Goal: Task Accomplishment & Management: Complete application form

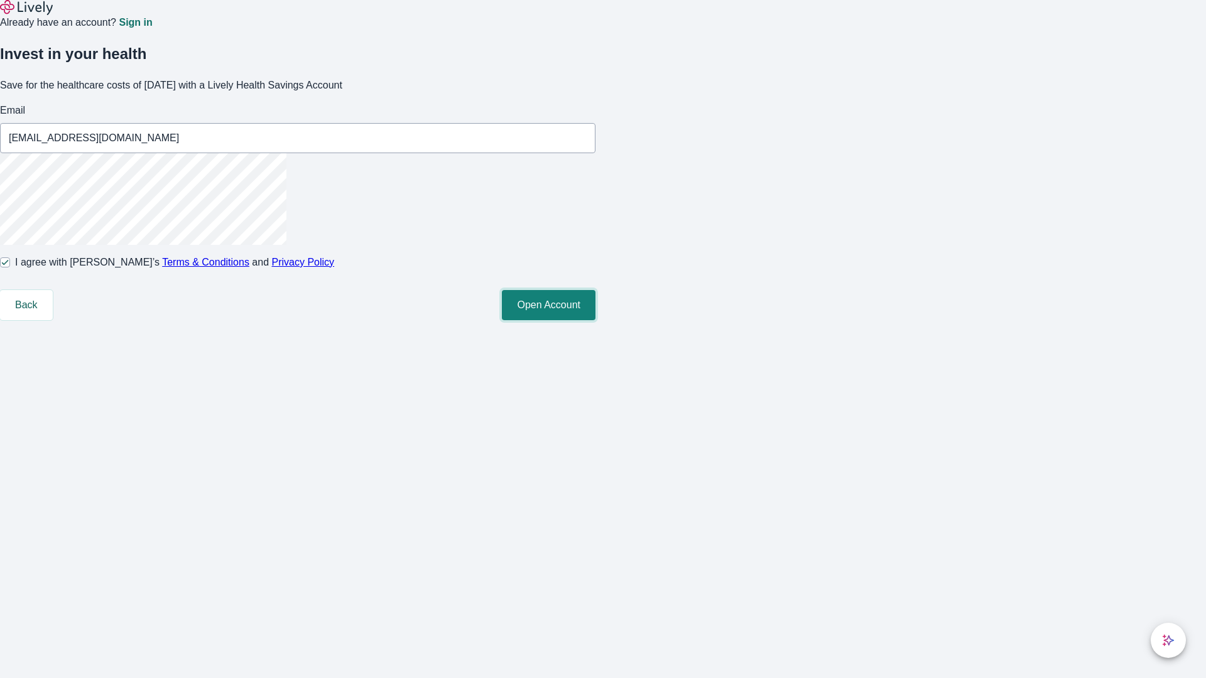
click at [596, 320] on button "Open Account" at bounding box center [549, 305] width 94 height 30
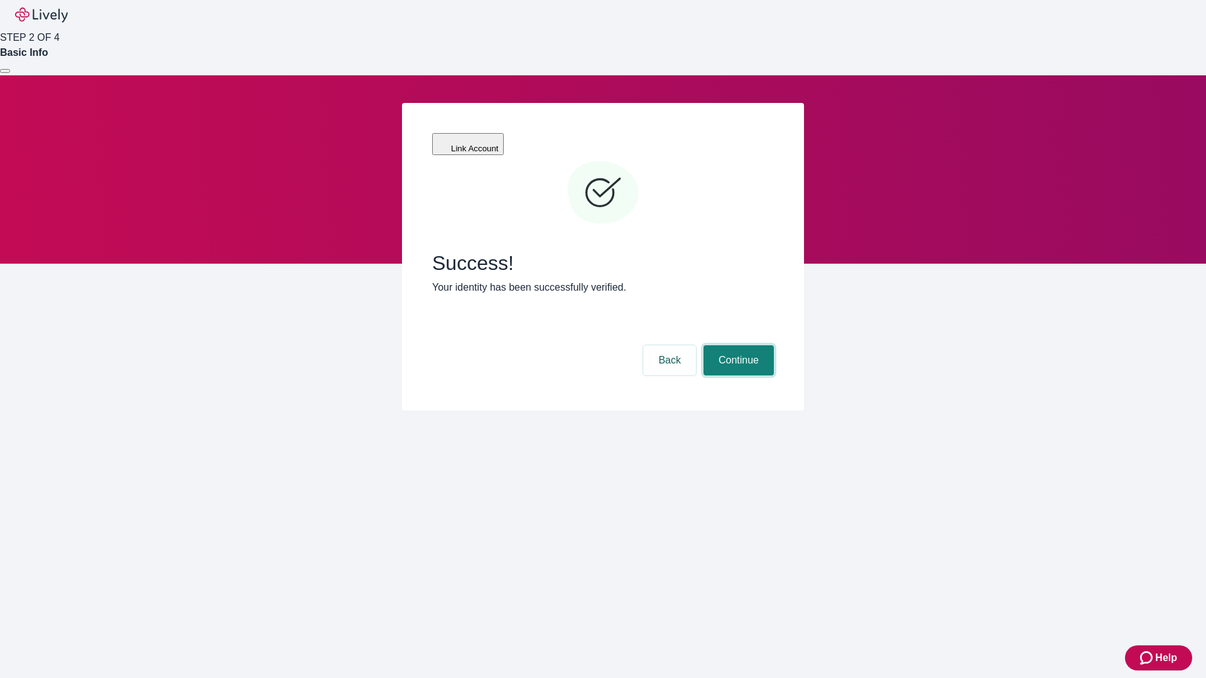
click at [737, 346] on button "Continue" at bounding box center [739, 361] width 70 height 30
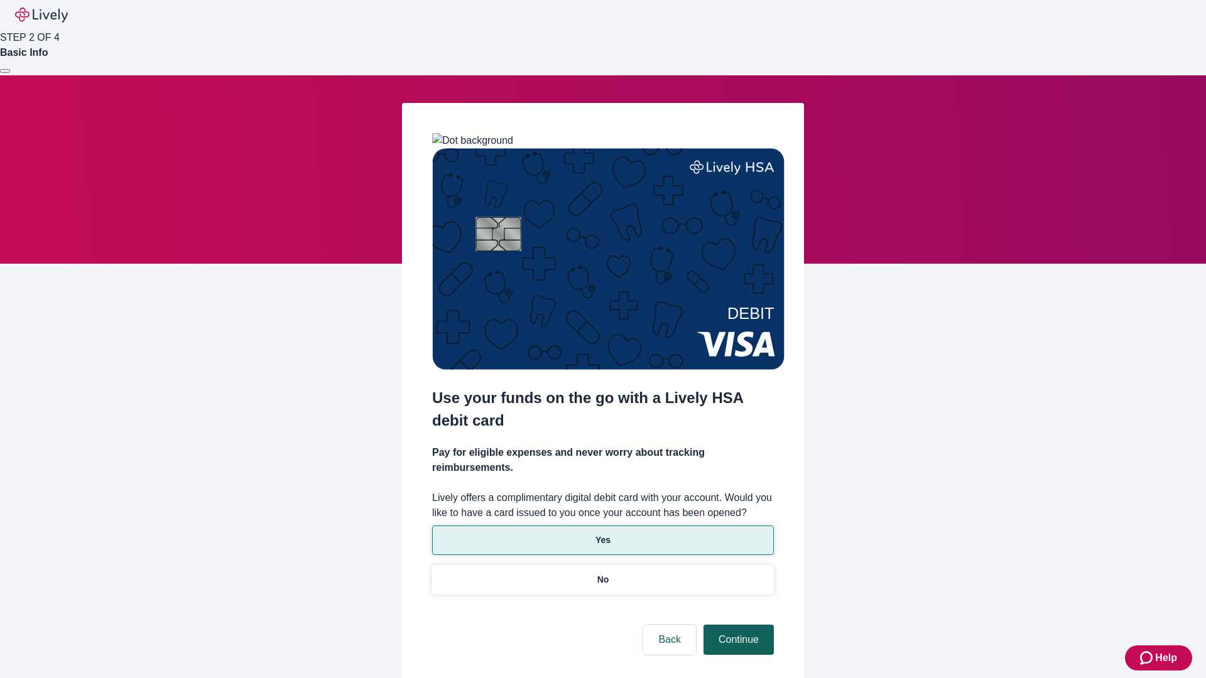
click at [602, 534] on p "Yes" at bounding box center [603, 540] width 15 height 13
click at [737, 625] on button "Continue" at bounding box center [739, 640] width 70 height 30
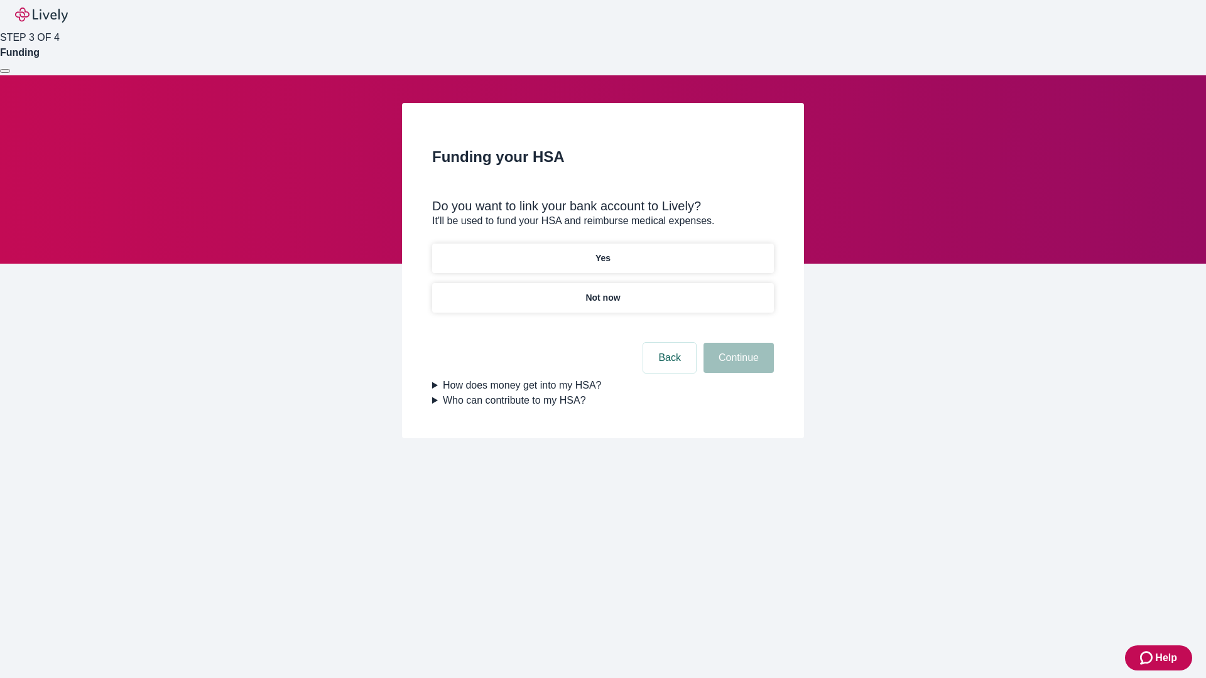
click at [602, 291] on p "Not now" at bounding box center [602, 297] width 35 height 13
click at [737, 366] on button "Continue" at bounding box center [739, 358] width 70 height 30
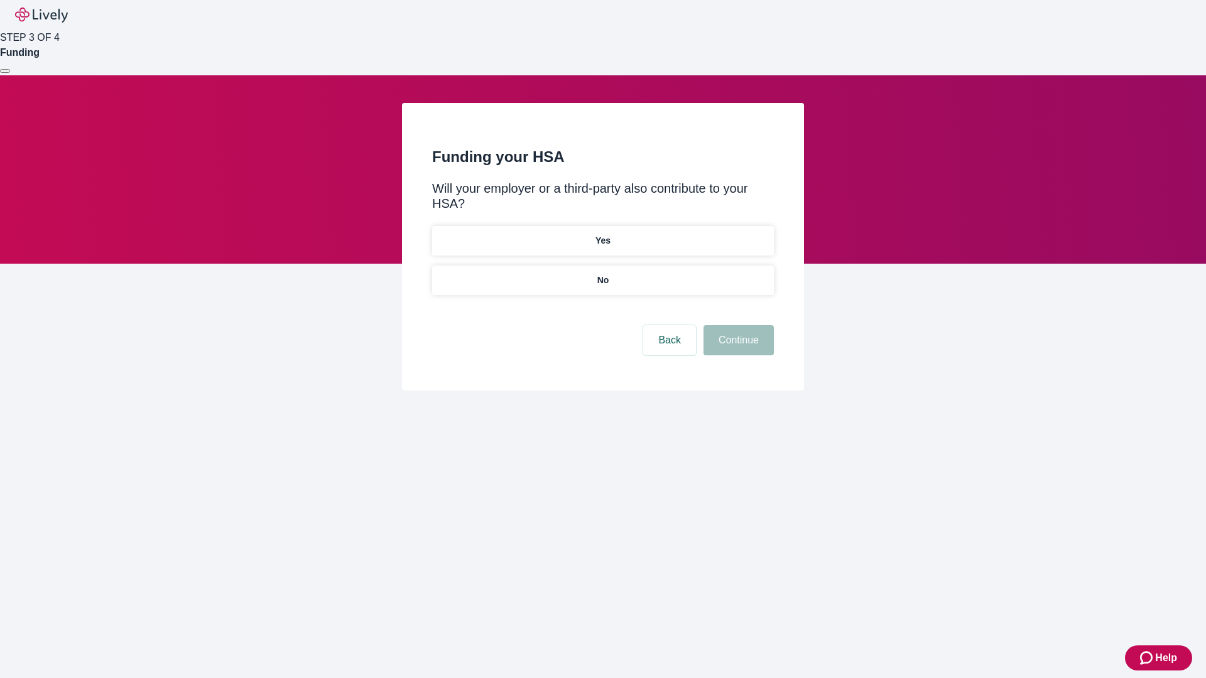
click at [602, 274] on p "No" at bounding box center [603, 280] width 12 height 13
click at [737, 325] on button "Continue" at bounding box center [739, 340] width 70 height 30
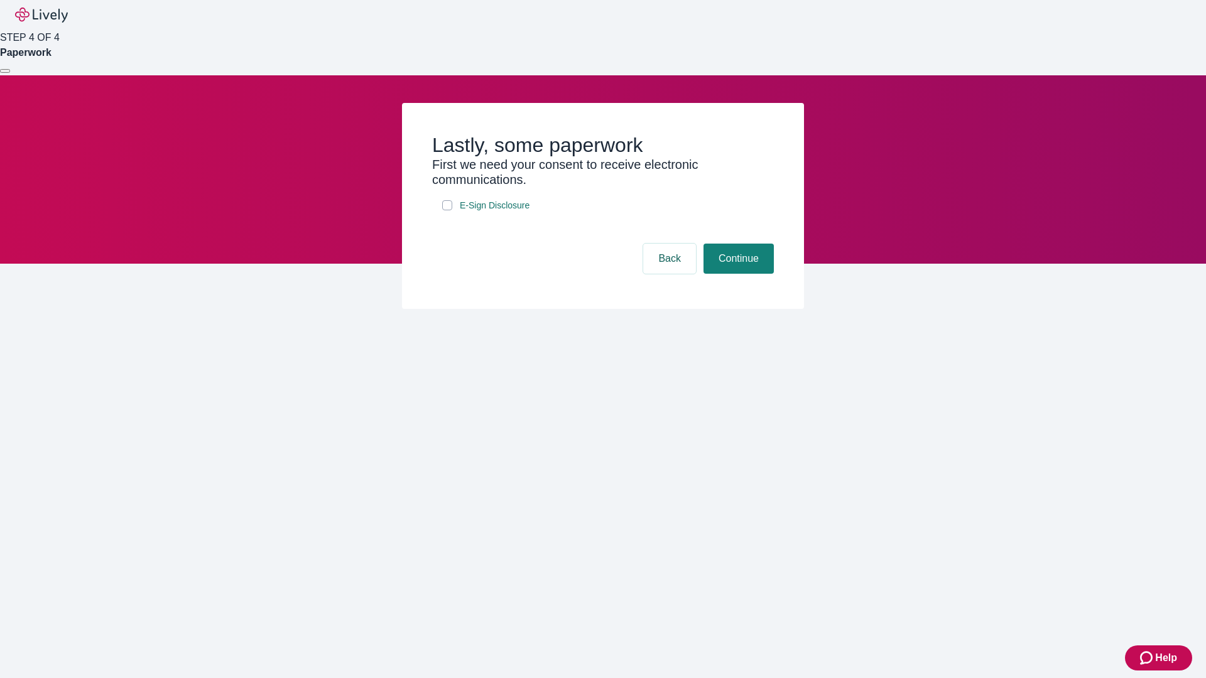
click at [447, 210] on input "E-Sign Disclosure" at bounding box center [447, 205] width 10 height 10
checkbox input "true"
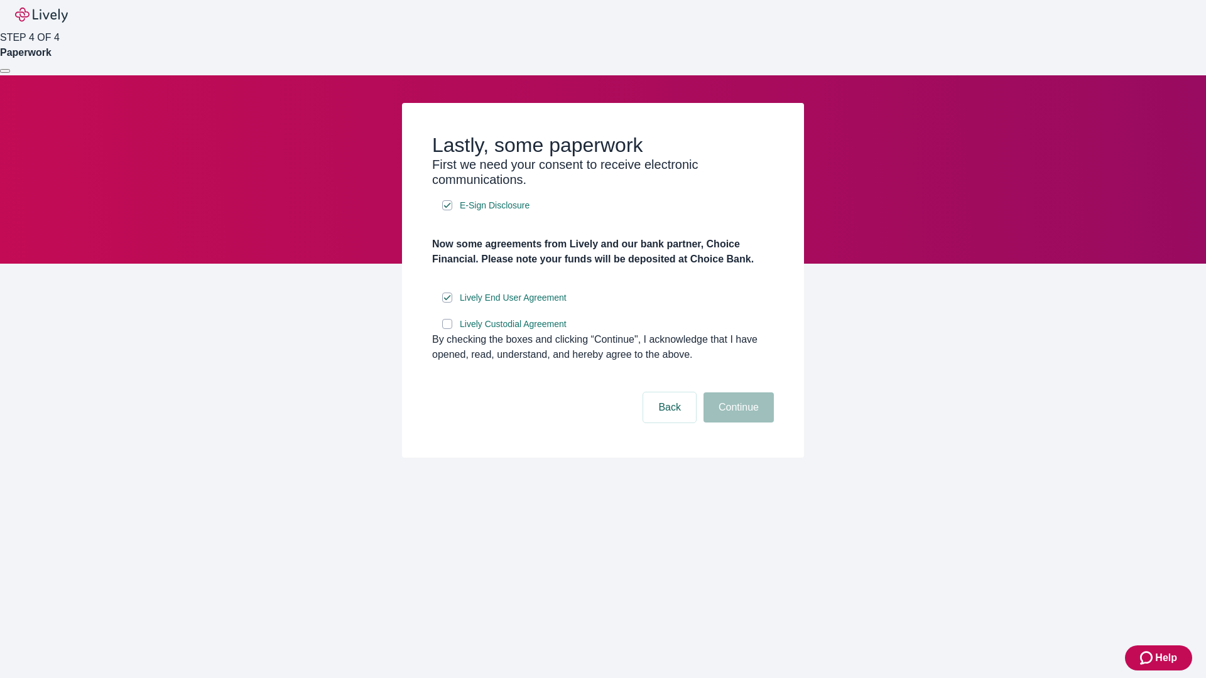
click at [447, 329] on input "Lively Custodial Agreement" at bounding box center [447, 324] width 10 height 10
checkbox input "true"
click at [737, 423] on button "Continue" at bounding box center [739, 408] width 70 height 30
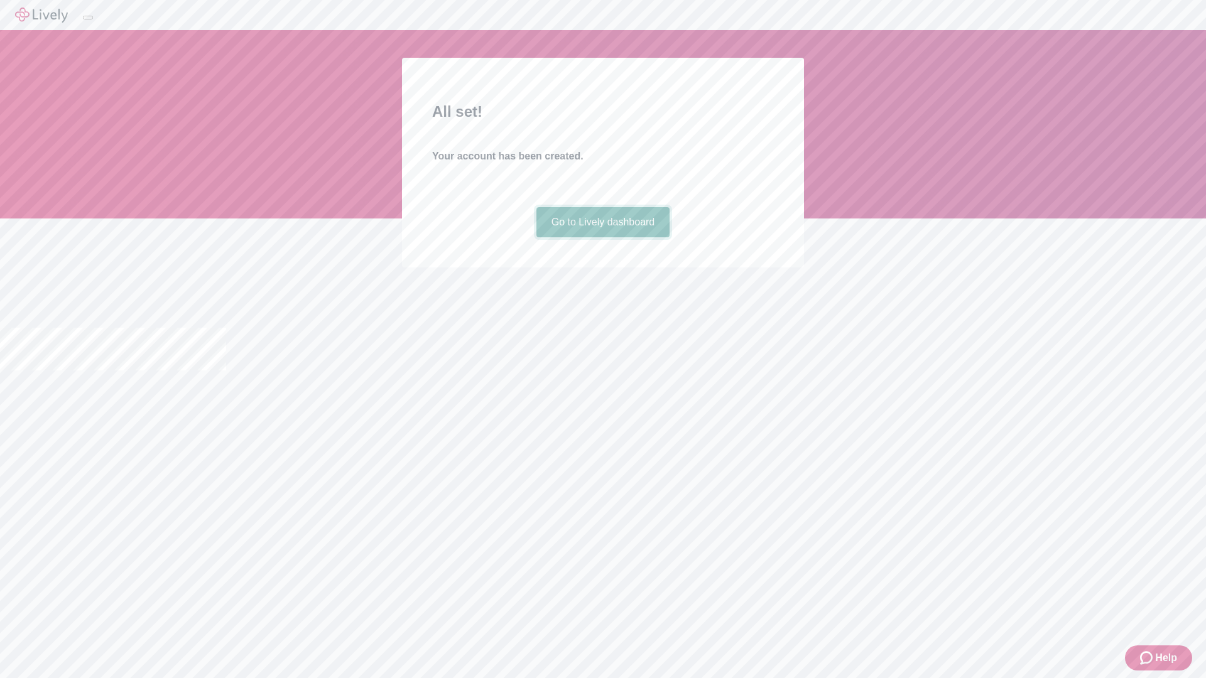
click at [602, 237] on link "Go to Lively dashboard" at bounding box center [603, 222] width 134 height 30
